Goal: Task Accomplishment & Management: Use online tool/utility

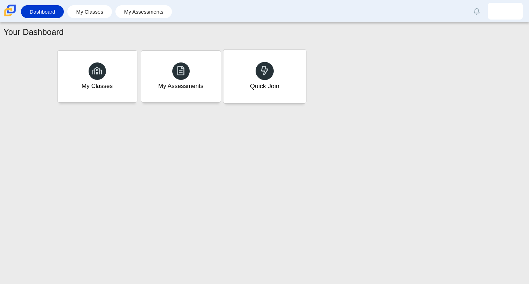
click at [251, 78] on div "Quick Join" at bounding box center [264, 77] width 83 height 54
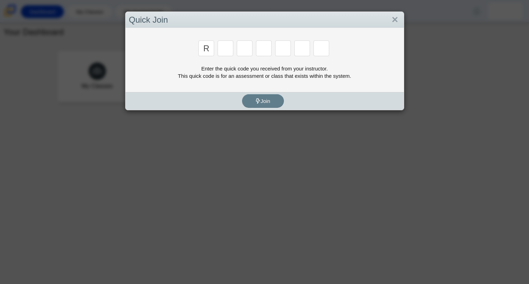
type input "r"
type input "c"
type input "g"
type input "2"
type input "9"
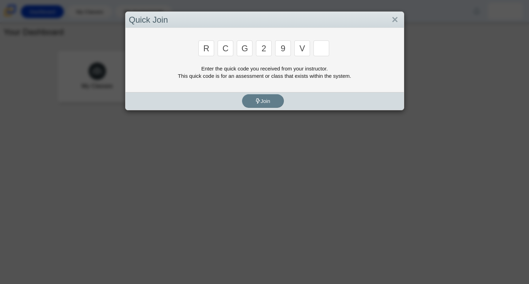
type input "v"
type input "u"
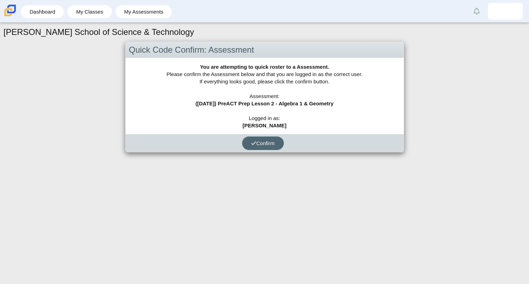
click at [253, 142] on icon "submit" at bounding box center [253, 143] width 5 height 5
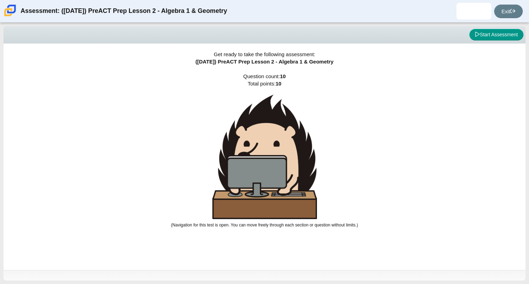
click at [295, 114] on img at bounding box center [264, 157] width 105 height 125
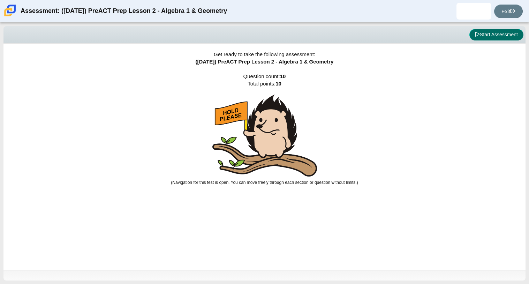
click at [477, 33] on icon at bounding box center [477, 34] width 4 height 5
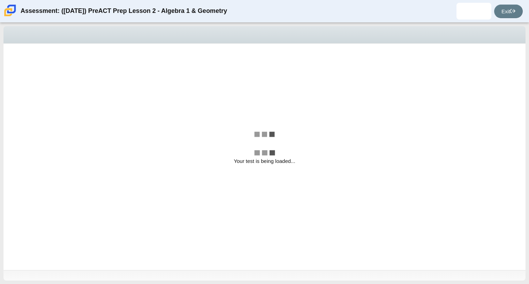
select select "bbf5d072-3e0b-44c4-9a12-6e7c9033f65b"
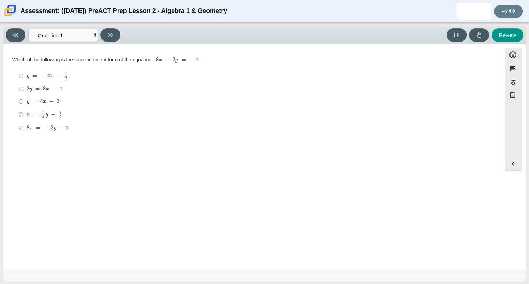
click at [48, 124] on mjx-container "8 x = − 2 y − 4" at bounding box center [48, 127] width 42 height 13
click at [23, 124] on input "8 x = − 2 y − 4 8 x = − 2 y − 4" at bounding box center [21, 127] width 5 height 13
radio input "true"
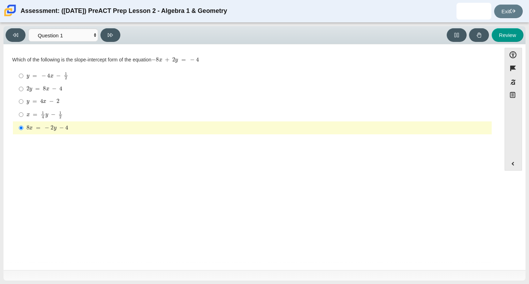
click at [59, 85] on mjx-container "2 y = 8 x − 4" at bounding box center [45, 88] width 36 height 13
click at [23, 85] on input "2 y = 8 x − 4 2 y = 8 x − 4" at bounding box center [21, 89] width 5 height 13
radio input "true"
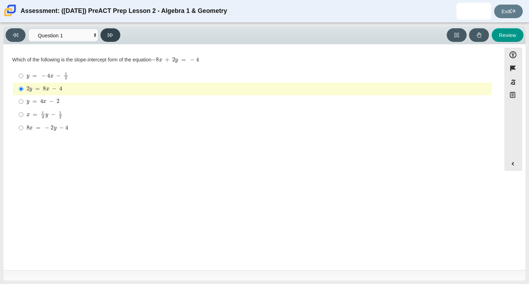
click at [111, 40] on button at bounding box center [110, 35] width 20 height 14
select select "ed62e223-81bd-4cbf-ab48-ab975844bd1f"
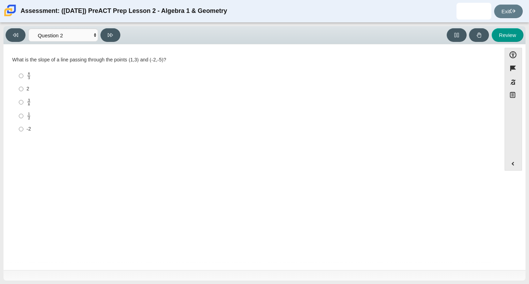
click at [27, 103] on mjx-frac "Assessment items" at bounding box center [29, 102] width 5 height 7
click at [23, 103] on input "3 8 3 eighths" at bounding box center [21, 102] width 5 height 14
radio input "true"
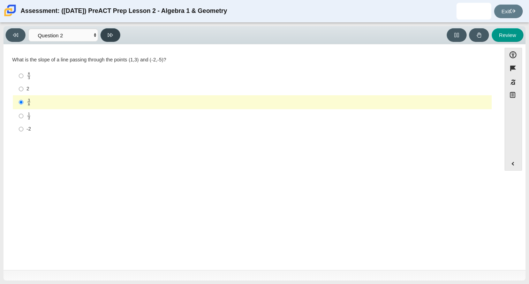
click at [111, 39] on button at bounding box center [110, 35] width 20 height 14
select select "97f4f5fa-a52e-4fed-af51-565bfcdf47cb"
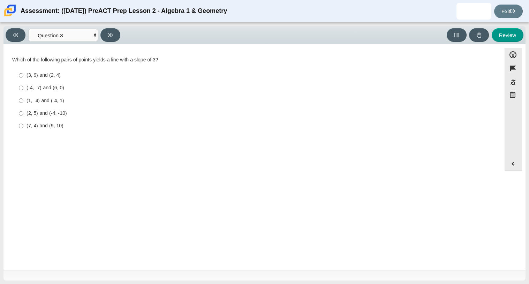
click at [27, 75] on div "(3, 9) and (2, 4)" at bounding box center [258, 75] width 463 height 7
click at [23, 75] on input "(3, 9) and (2, 4) (3, 9) and (2, 4)" at bounding box center [21, 75] width 5 height 13
radio input "true"
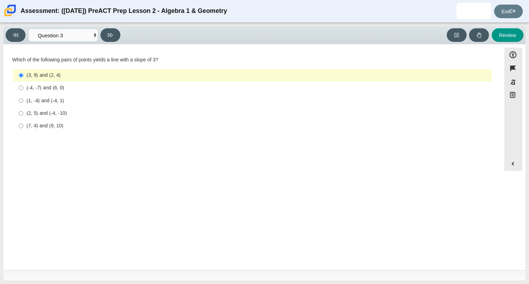
click at [55, 105] on label "(1, -4) and (-4, 1) (1, -4) and (-4, 1)" at bounding box center [253, 100] width 478 height 13
click at [23, 105] on input "(1, -4) and (-4, 1) (1, -4) and (-4, 1)" at bounding box center [21, 100] width 5 height 13
radio input "true"
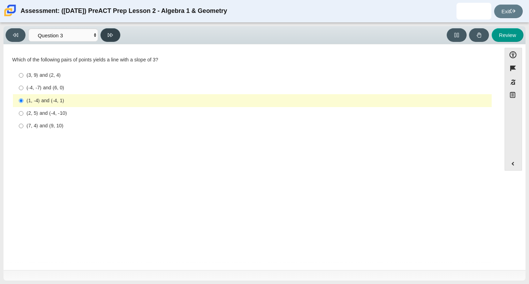
click at [105, 34] on button at bounding box center [110, 35] width 20 height 14
select select "89427bb7-e313-4f00-988f-8b8255897029"
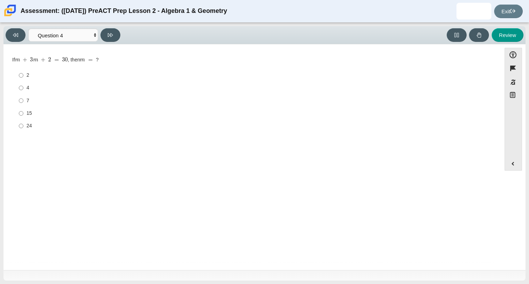
click at [17, 110] on label "15 15" at bounding box center [253, 113] width 478 height 13
click at [19, 110] on input "15 15" at bounding box center [21, 113] width 5 height 13
radio input "true"
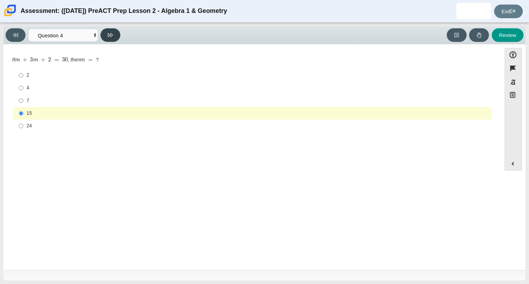
click at [108, 30] on button at bounding box center [110, 35] width 20 height 14
select select "489dcffd-4e6a-49cf-a9d6-ad1d4a911a4e"
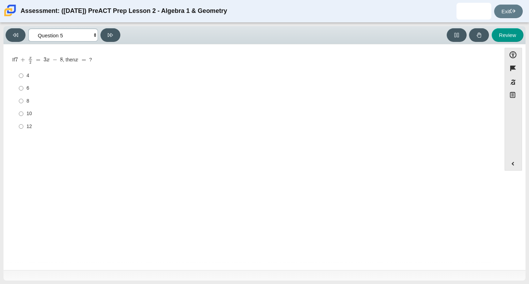
click at [95, 37] on select "Questions Question 1 Question 2 Question 3 Question 4 Question 5 Question 6 Que…" at bounding box center [63, 35] width 70 height 13
click at [504, 14] on link "Exit" at bounding box center [508, 12] width 29 height 14
